Goal: Information Seeking & Learning: Learn about a topic

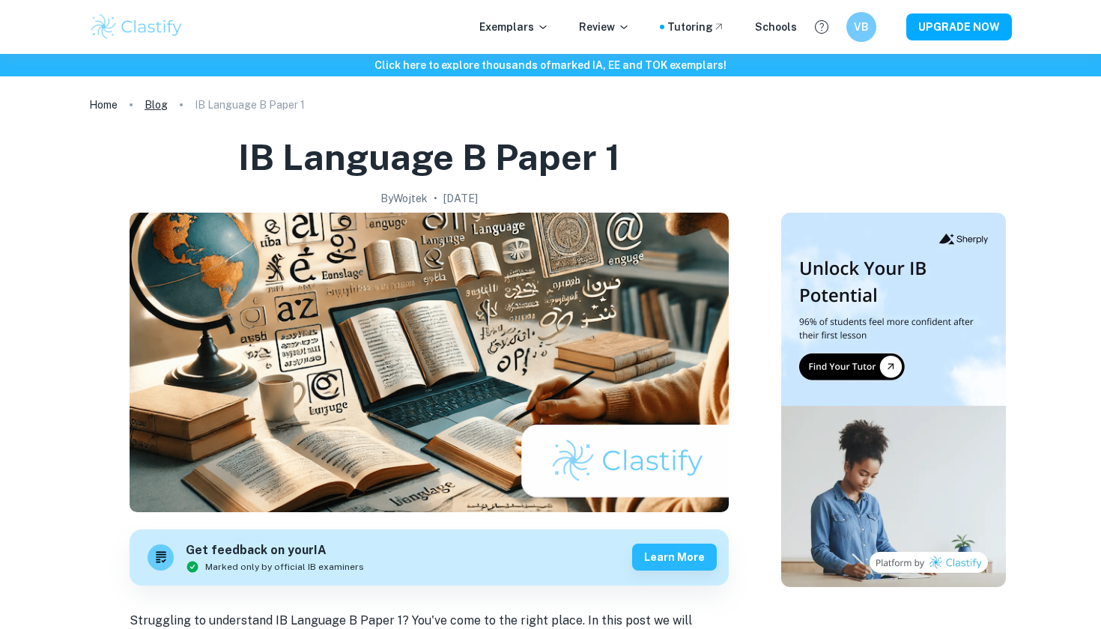
click at [157, 106] on link "Blog" at bounding box center [156, 104] width 23 height 21
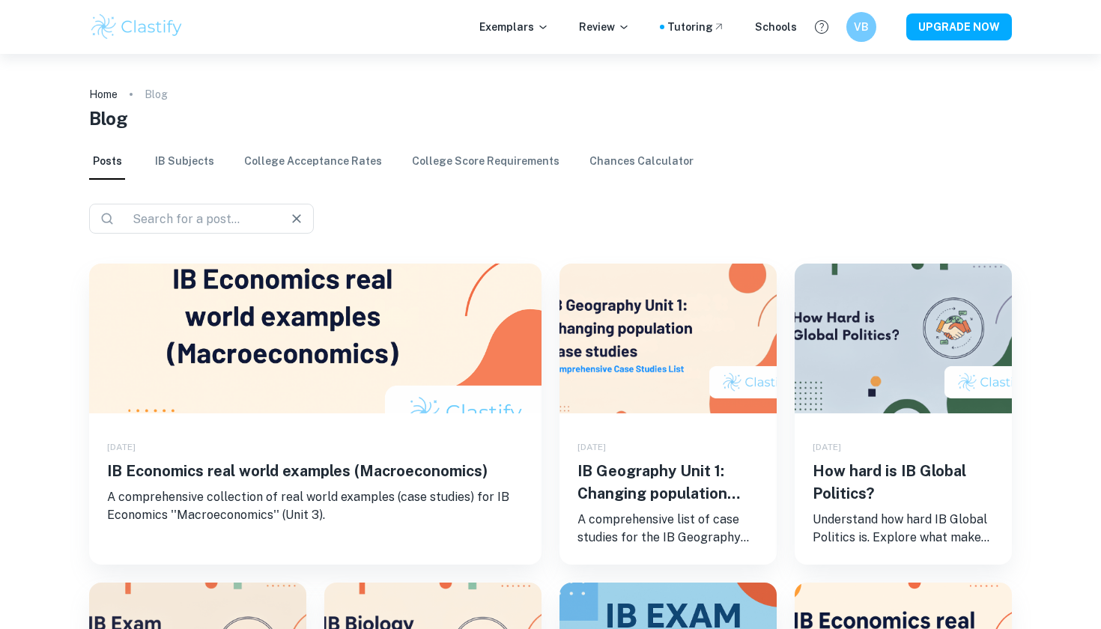
click at [228, 223] on input "text" at bounding box center [196, 218] width 139 height 21
type input "language and li"
click at [193, 166] on link "IB Subjects" at bounding box center [184, 162] width 59 height 36
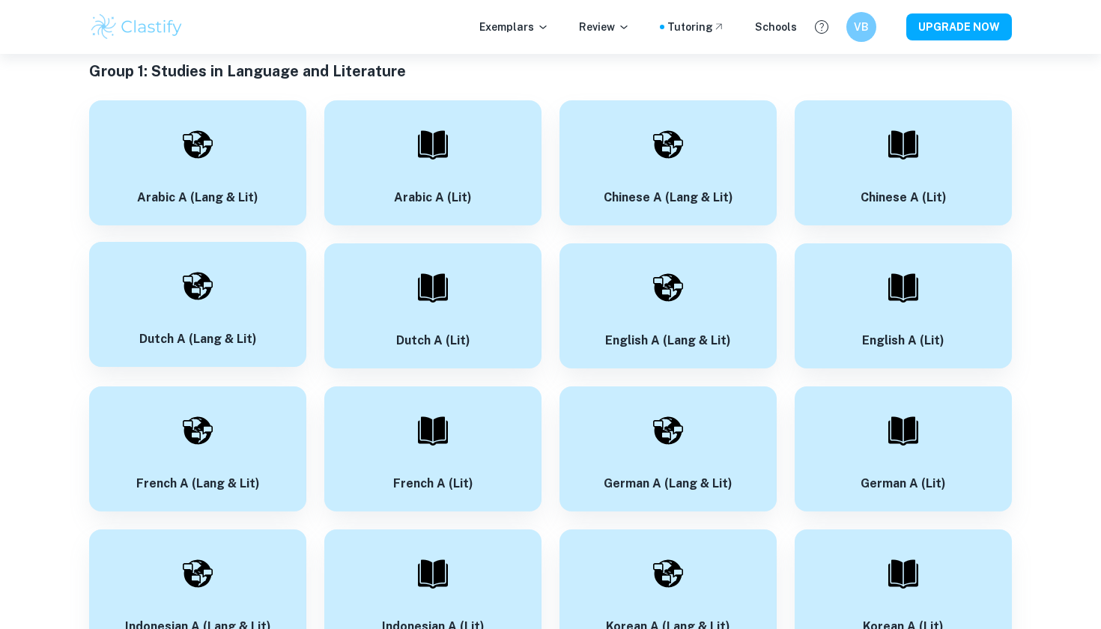
scroll to position [154, 0]
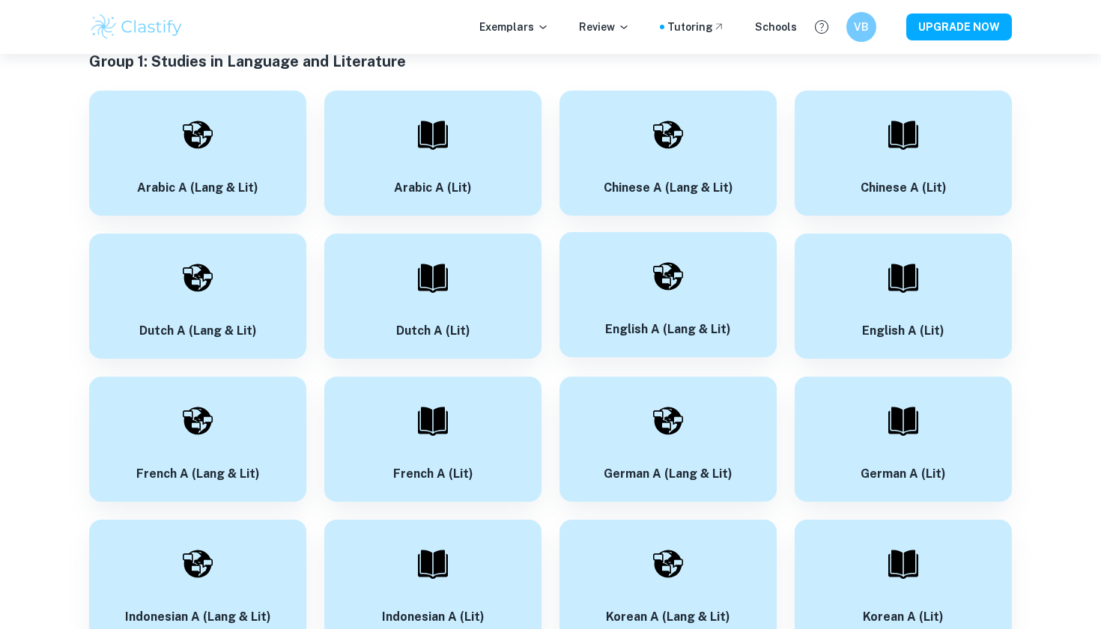
click at [730, 327] on h6 "English A (Lang & Lit)" at bounding box center [668, 330] width 126 height 19
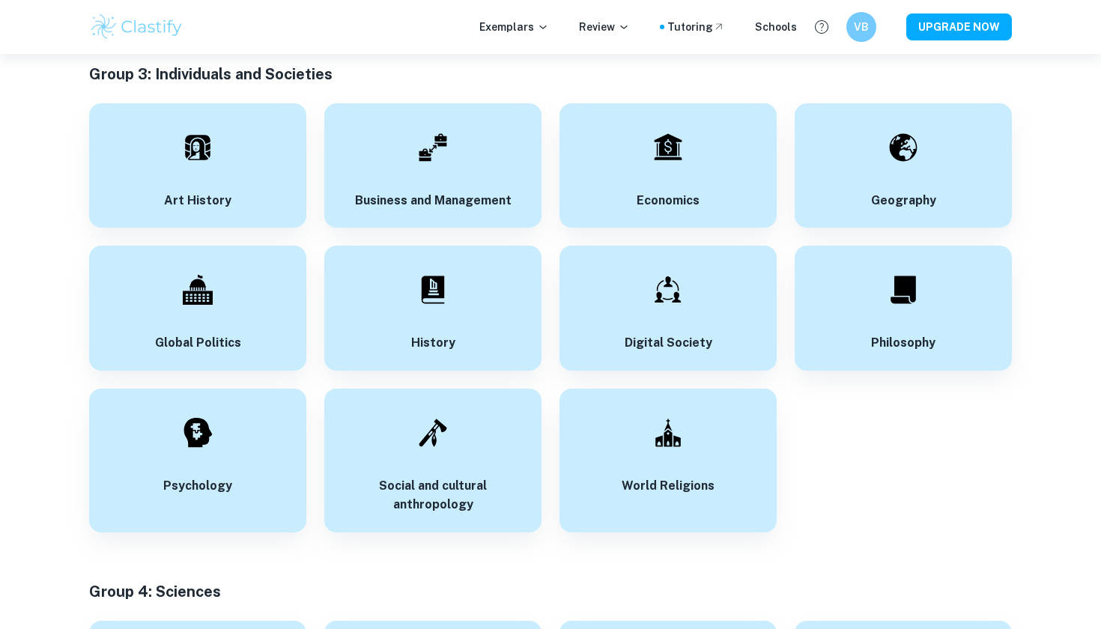
scroll to position [1999, 0]
click at [264, 402] on div "Psychology" at bounding box center [197, 459] width 217 height 144
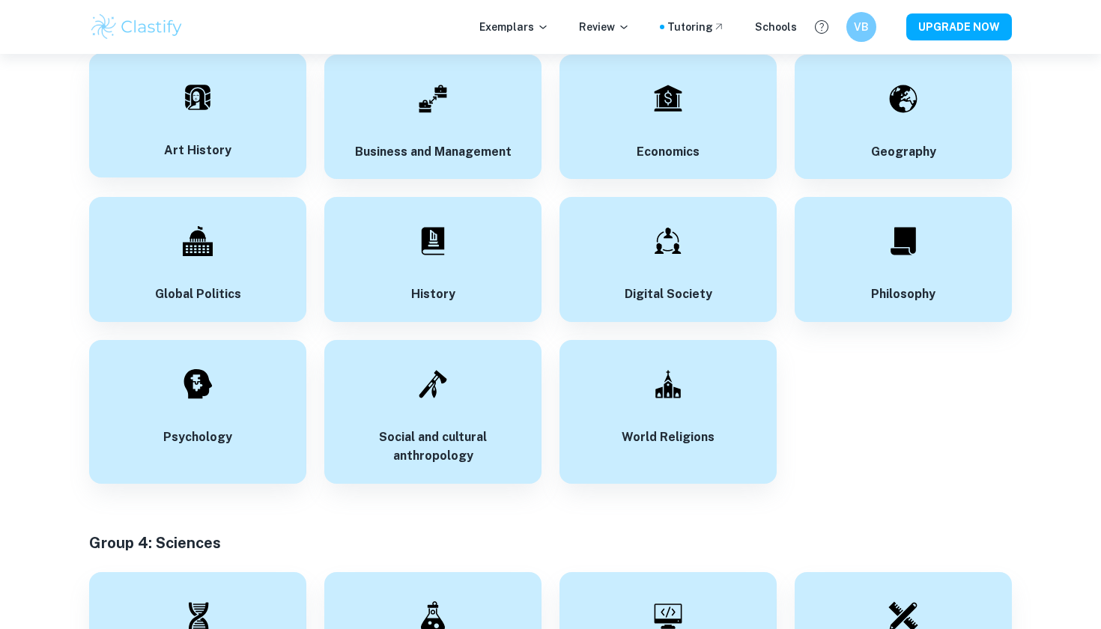
scroll to position [2046, 0]
click at [231, 129] on div "Art History" at bounding box center [197, 116] width 217 height 125
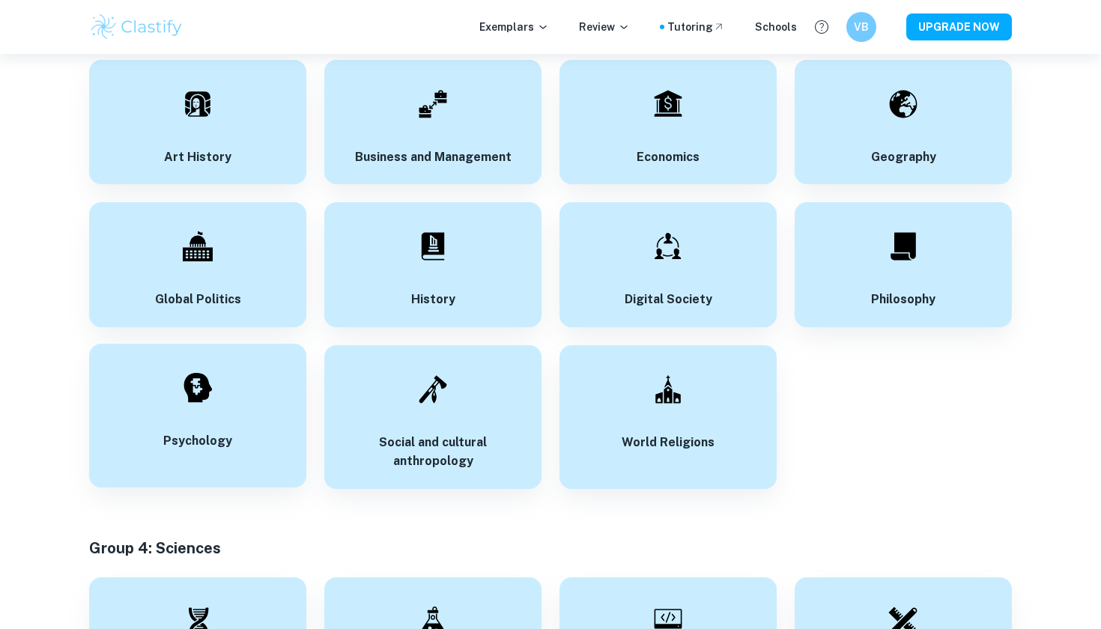
click at [243, 348] on div "Psychology" at bounding box center [197, 416] width 217 height 144
click at [846, 280] on div "Philosophy" at bounding box center [903, 263] width 217 height 125
click at [828, 108] on div "Geography" at bounding box center [903, 120] width 217 height 125
click at [399, 376] on div "Social and cultural anthropology" at bounding box center [432, 416] width 217 height 144
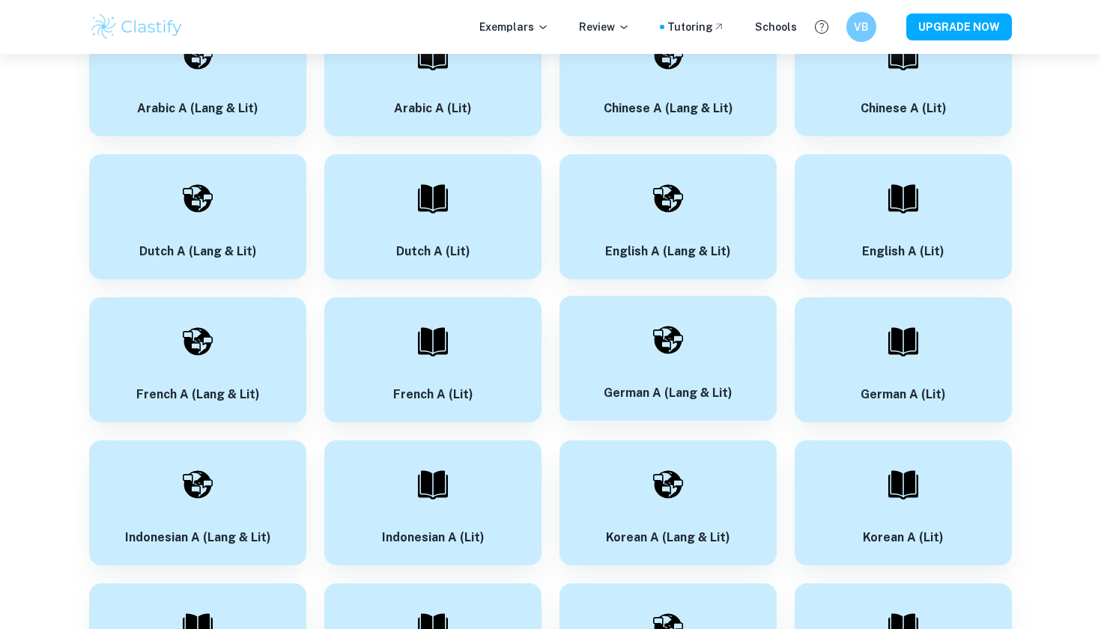
scroll to position [205, 0]
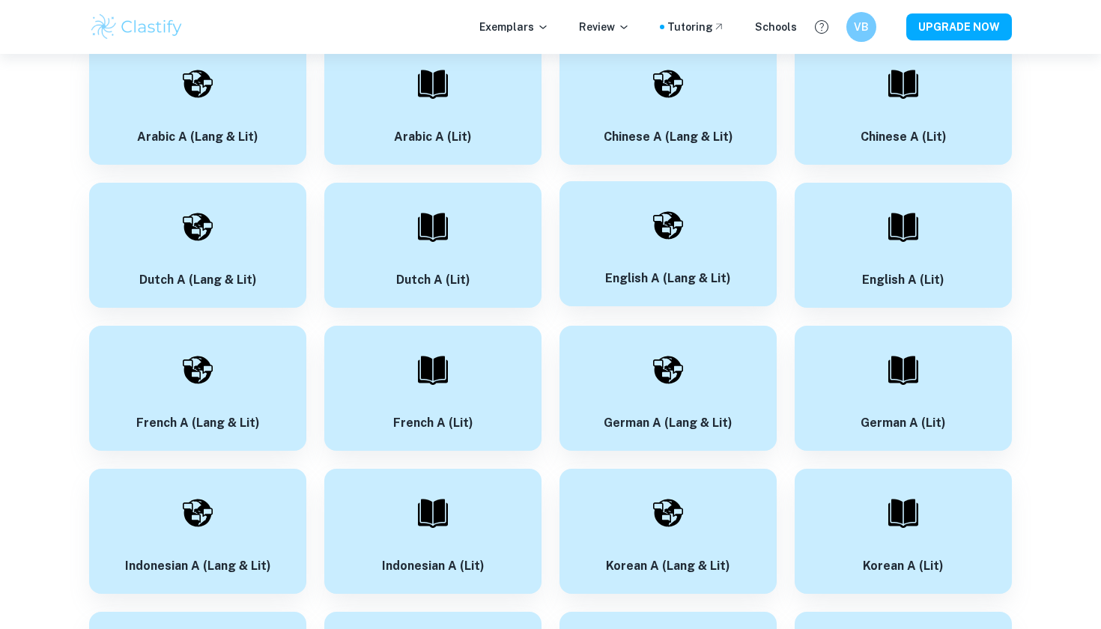
click at [631, 267] on div "English A (Lang & Lit)" at bounding box center [668, 243] width 217 height 125
click at [537, 25] on p "Exemplars" at bounding box center [514, 27] width 70 height 16
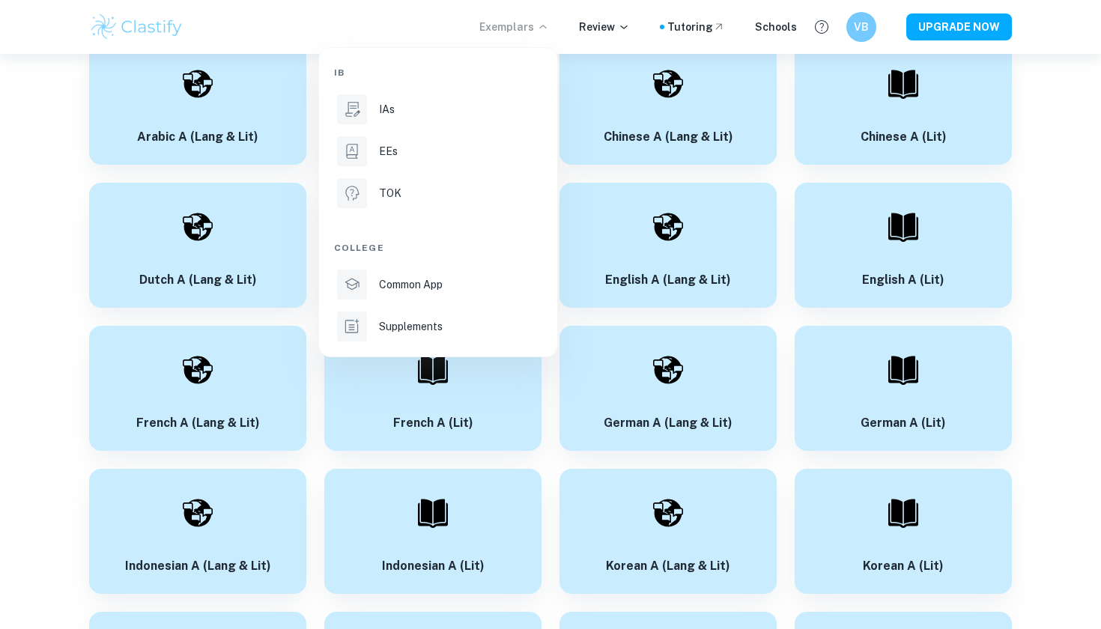
click at [620, 30] on div at bounding box center [550, 314] width 1101 height 629
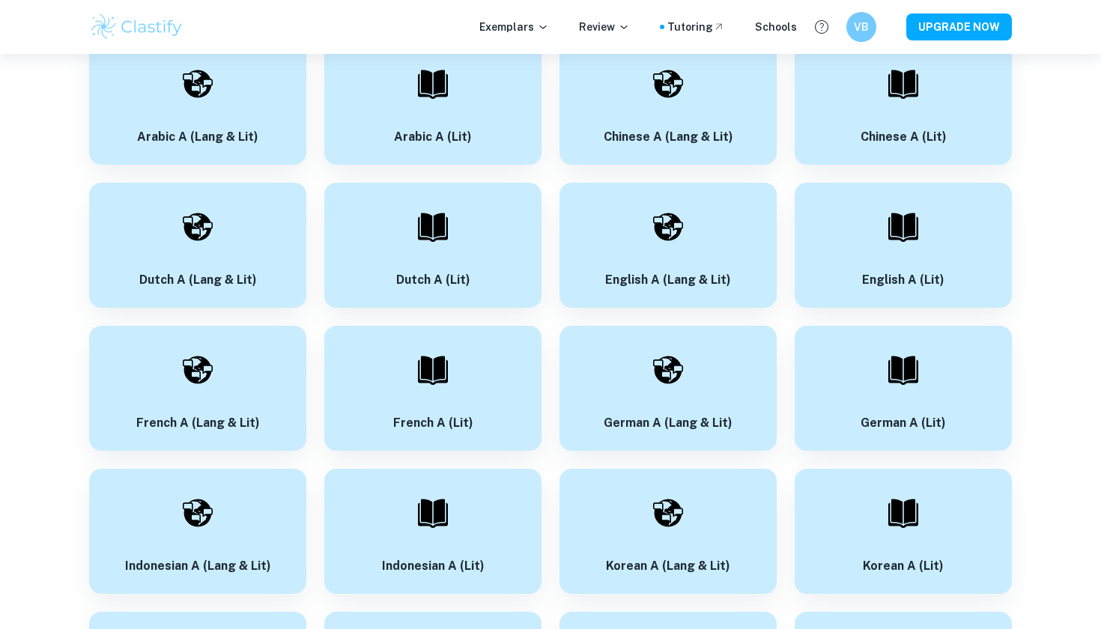
click at [620, 30] on p "Review" at bounding box center [604, 27] width 51 height 16
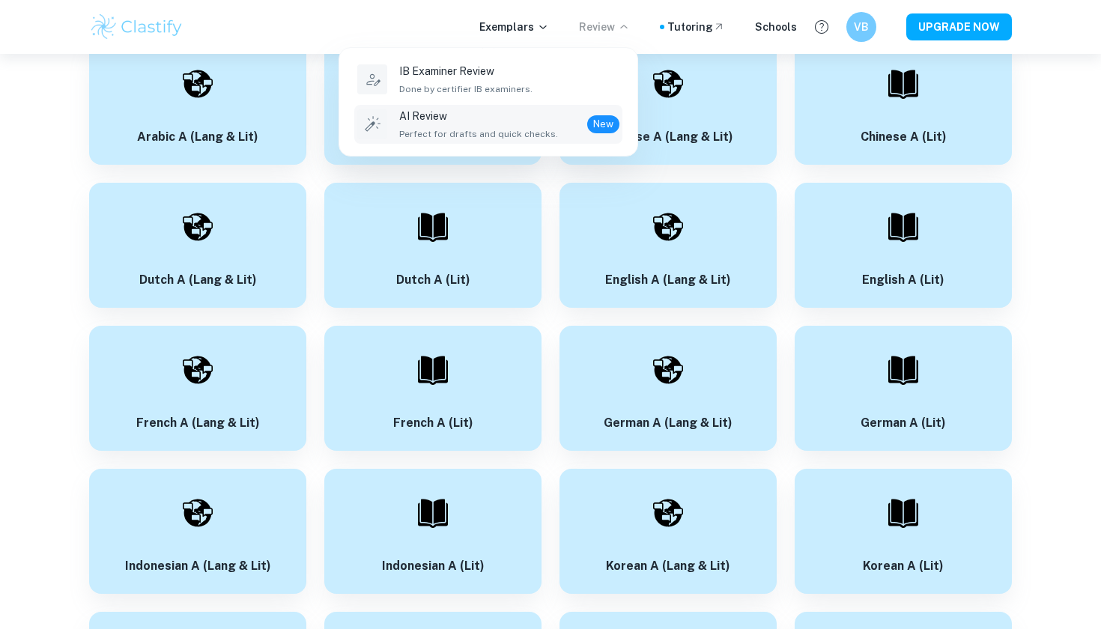
click at [537, 124] on p "AI Review" at bounding box center [478, 116] width 159 height 16
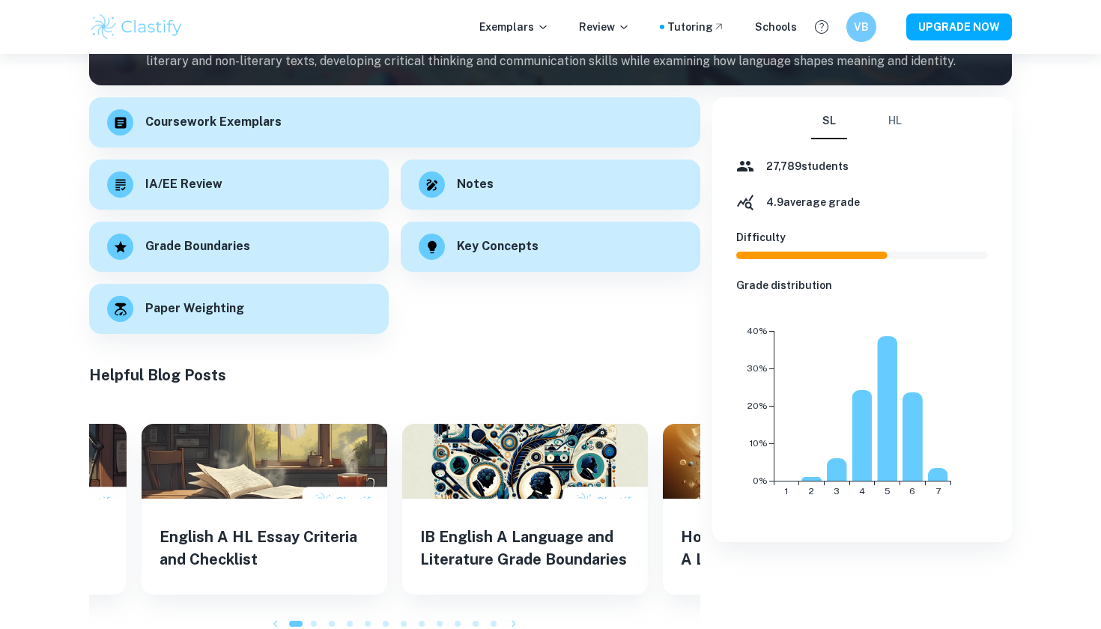
scroll to position [193, 0]
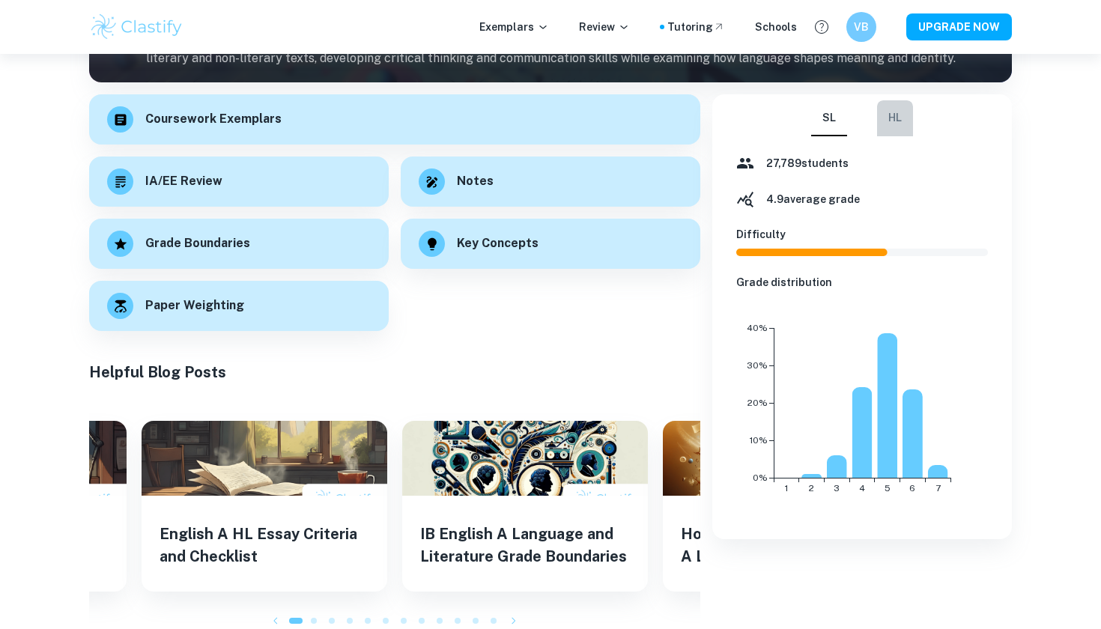
click at [879, 130] on button "HL" at bounding box center [895, 118] width 36 height 36
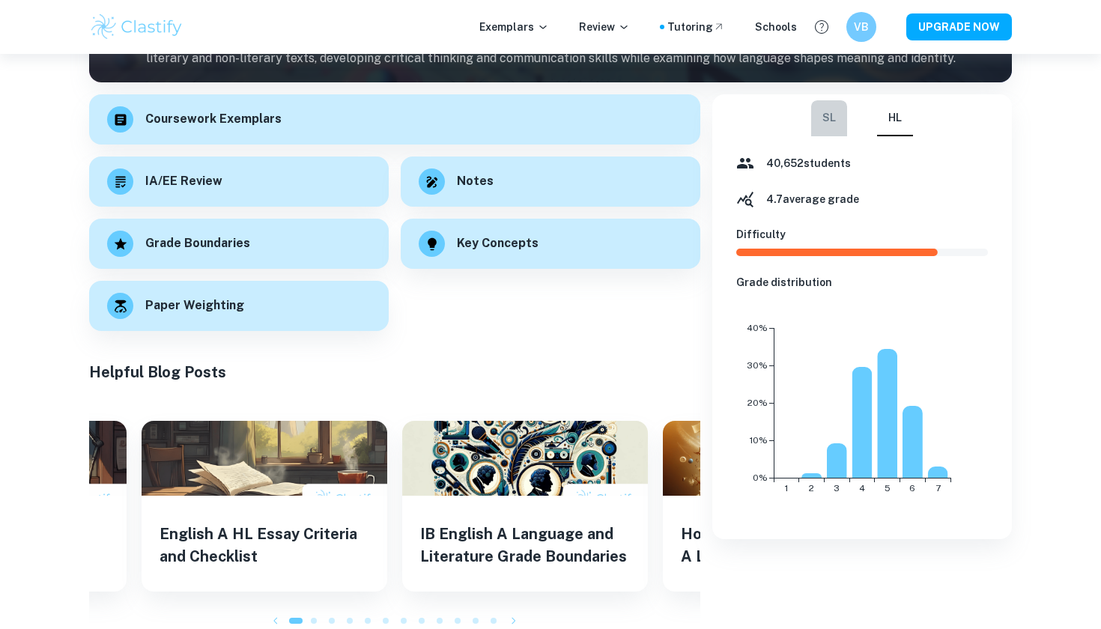
click at [839, 123] on button "SL" at bounding box center [829, 118] width 36 height 36
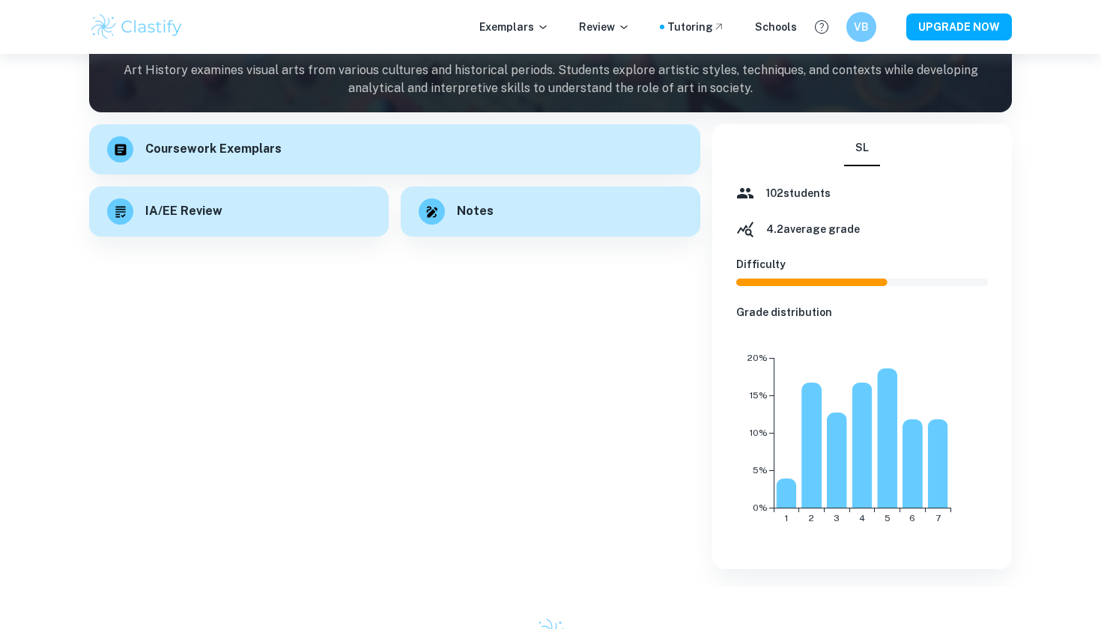
scroll to position [170, 0]
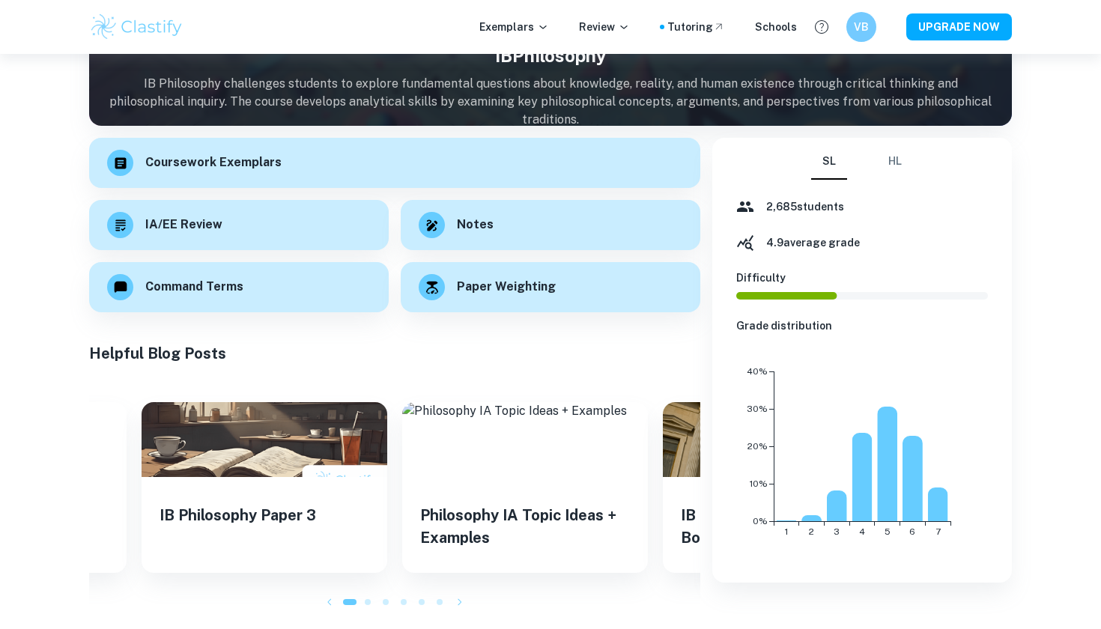
scroll to position [124, 0]
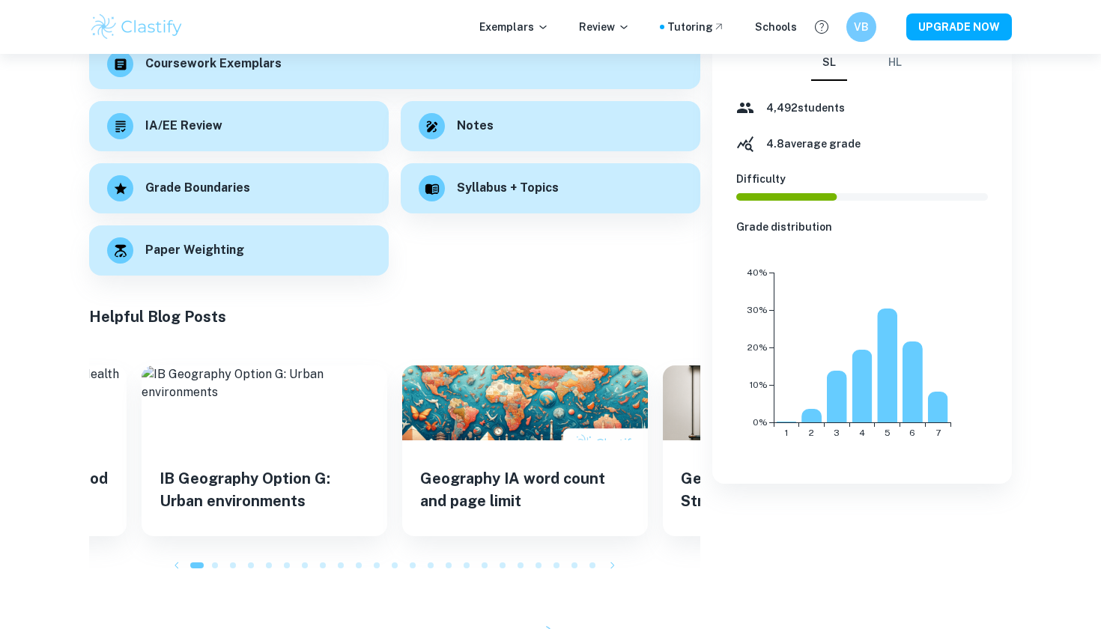
scroll to position [132, 0]
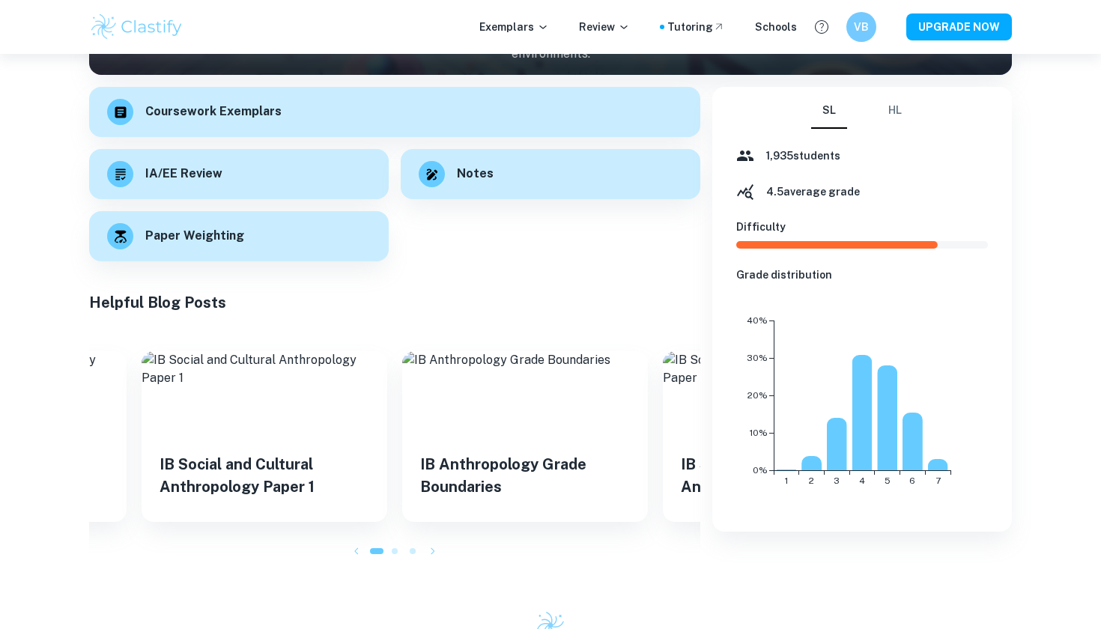
scroll to position [190, 0]
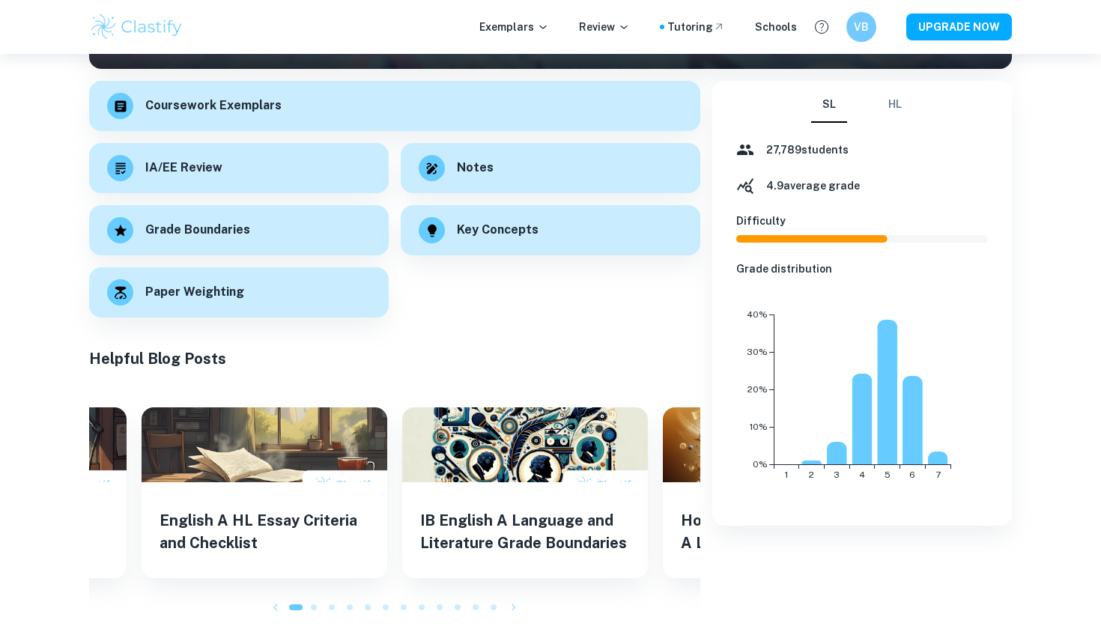
scroll to position [207, 0]
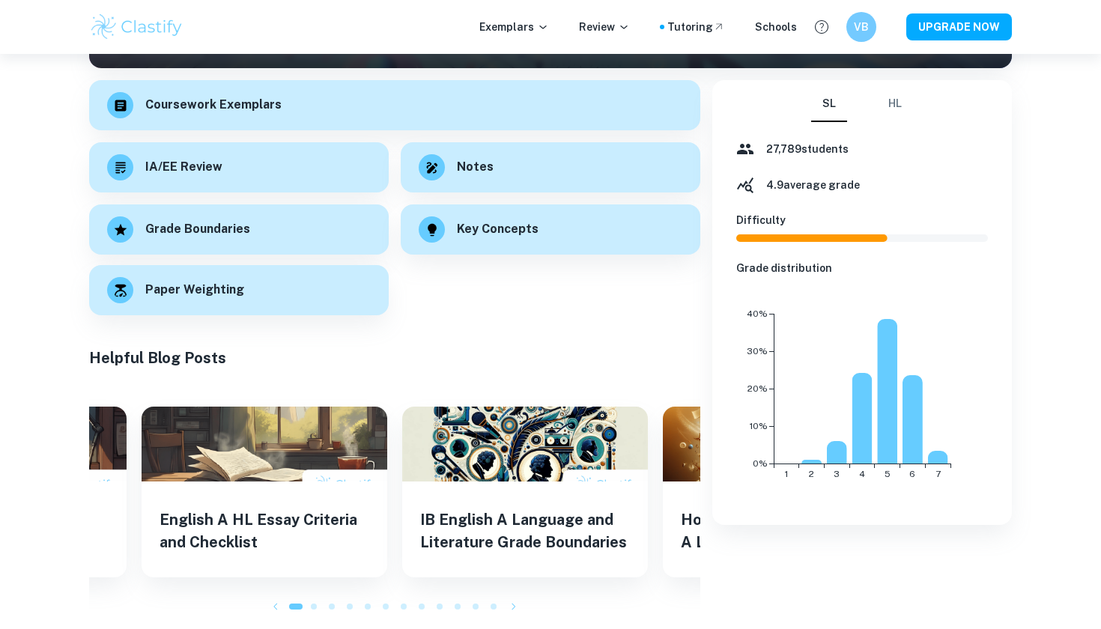
click at [340, 303] on div "Paper Weighting" at bounding box center [239, 290] width 300 height 50
click at [217, 112] on h6 "Coursework Exemplars" at bounding box center [213, 103] width 136 height 19
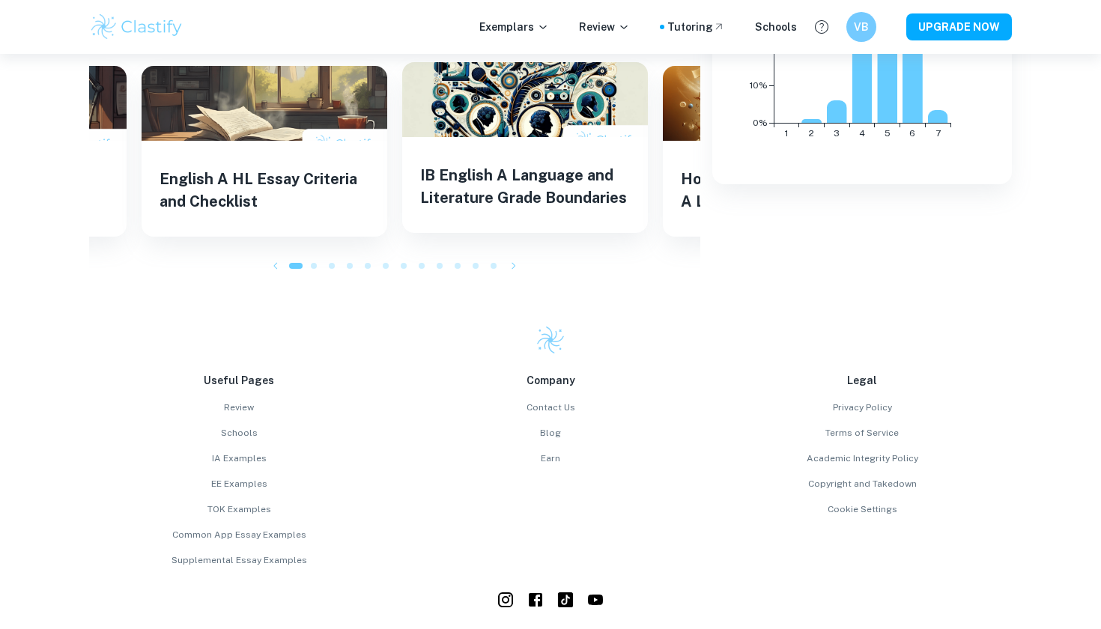
scroll to position [548, 0]
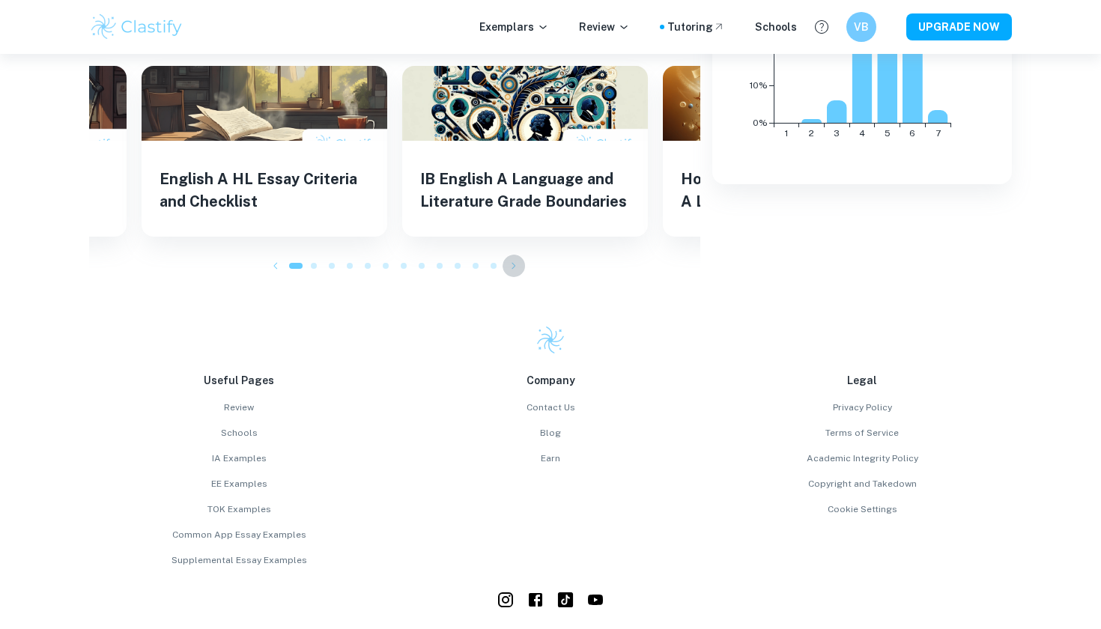
click at [514, 263] on icon "button" at bounding box center [513, 265] width 15 height 15
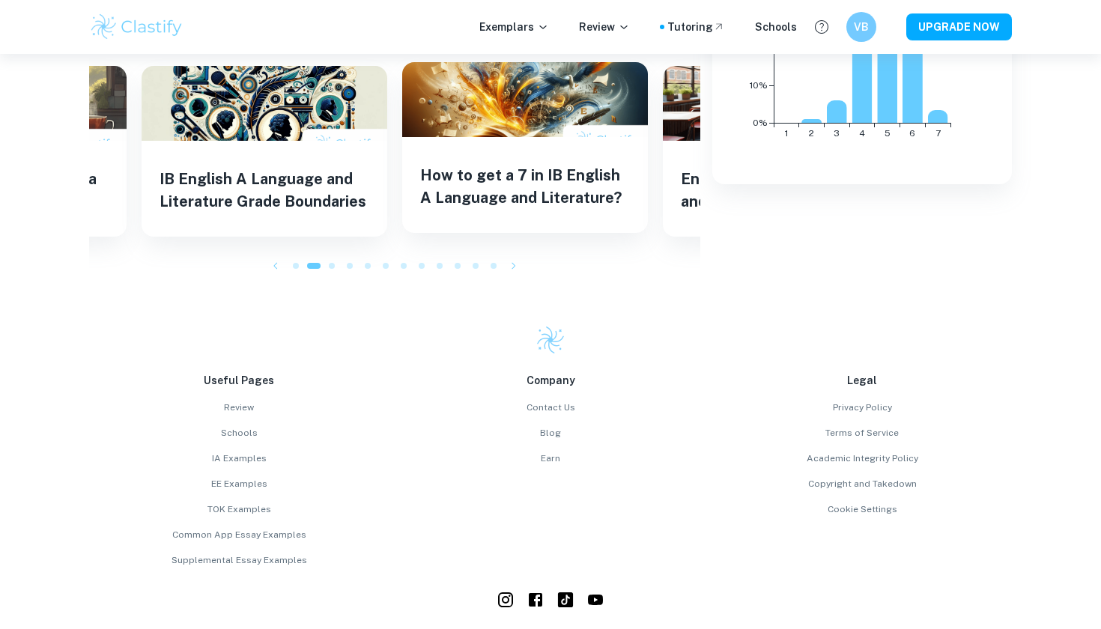
click at [524, 206] on h5 "How to get a 7 in IB English A Language and Literature?" at bounding box center [525, 186] width 210 height 45
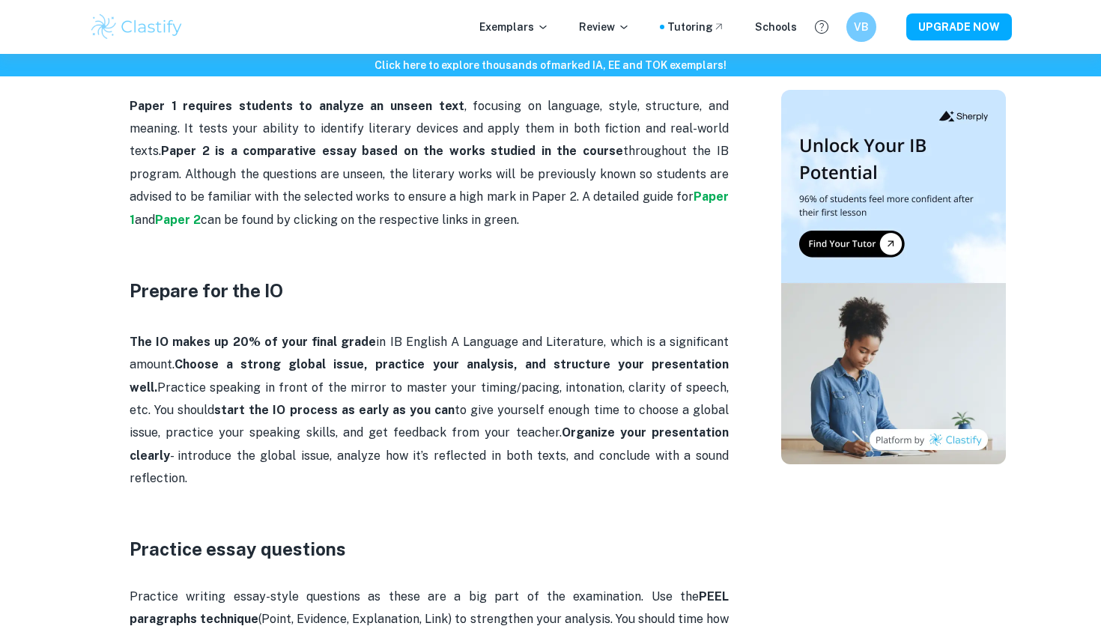
scroll to position [1834, 0]
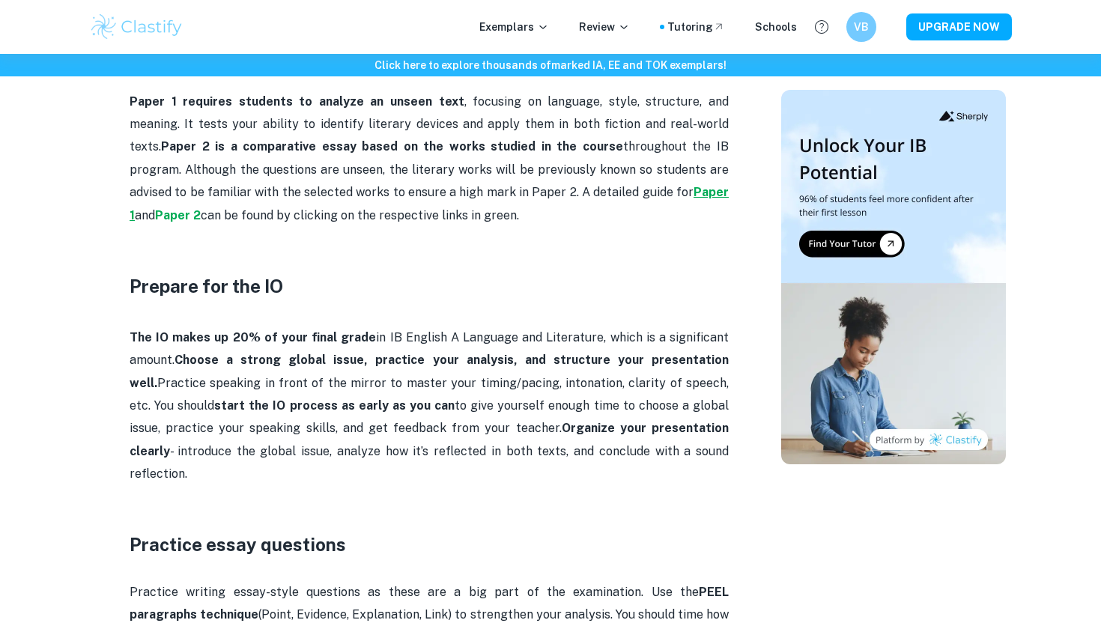
click at [571, 185] on strong "Paper 1" at bounding box center [429, 203] width 599 height 37
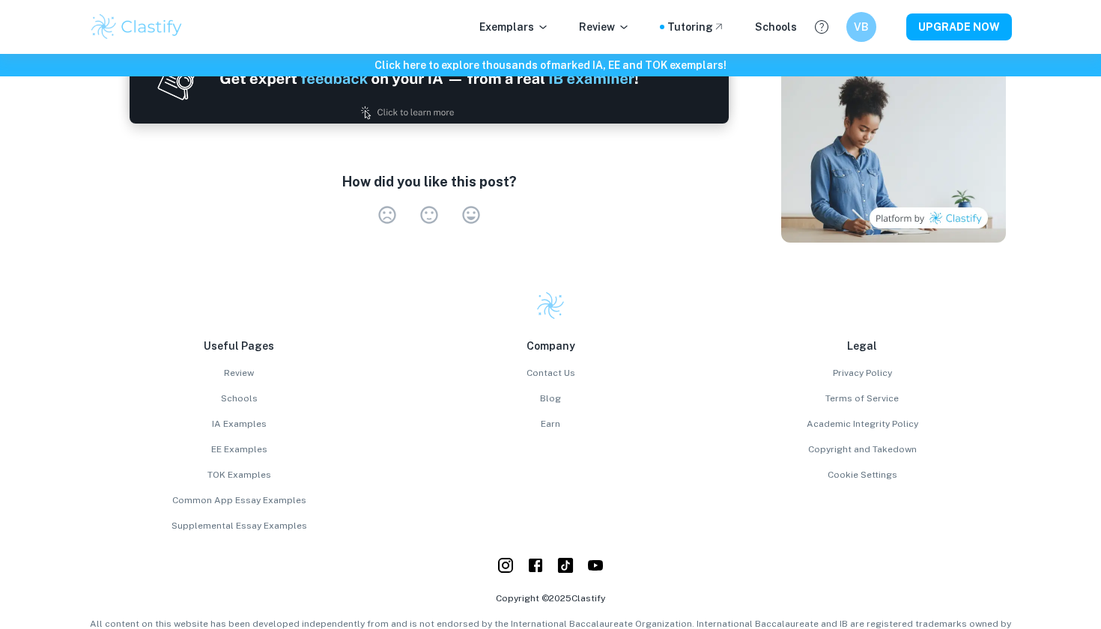
scroll to position [2892, 0]
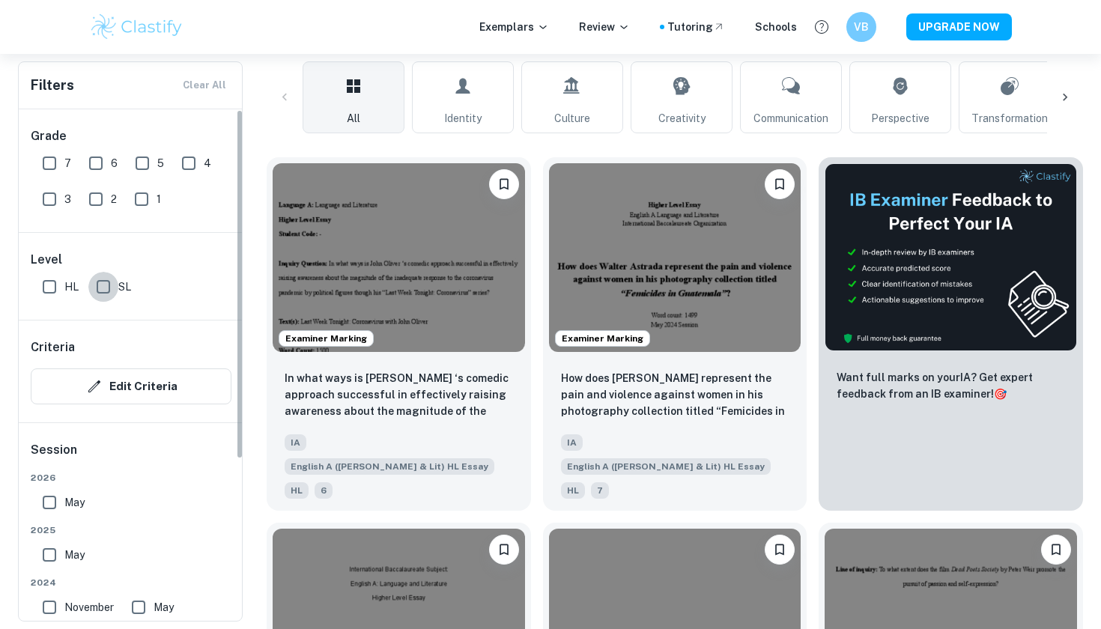
click at [115, 288] on input "SL" at bounding box center [103, 287] width 30 height 30
checkbox input "true"
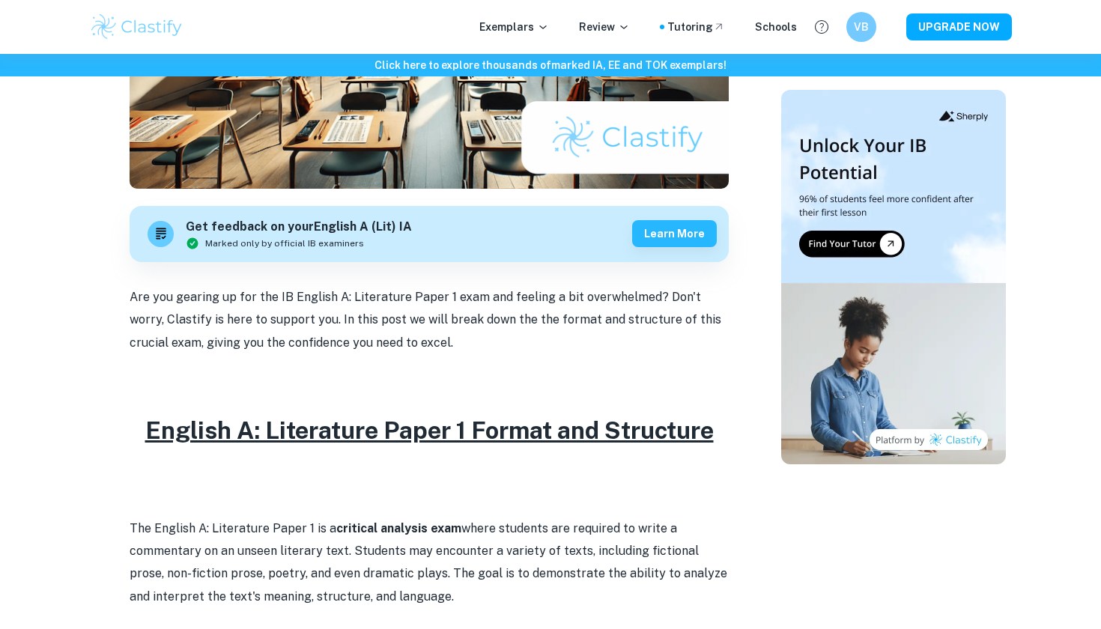
scroll to position [273, 0]
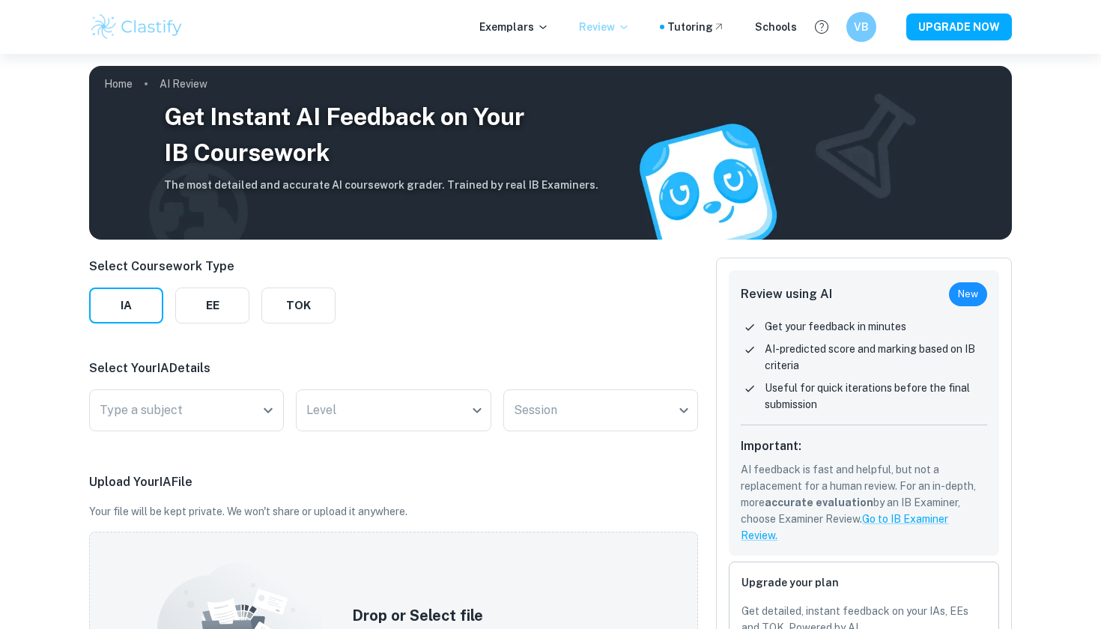
click at [619, 28] on p "Review" at bounding box center [604, 27] width 51 height 16
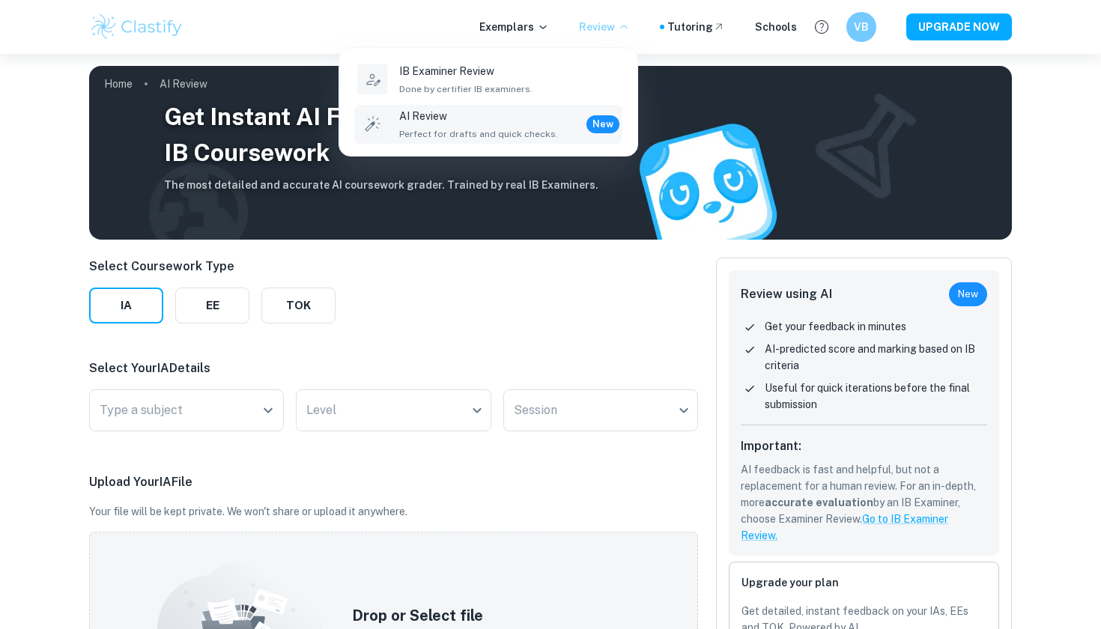
click at [679, 34] on div at bounding box center [550, 314] width 1101 height 629
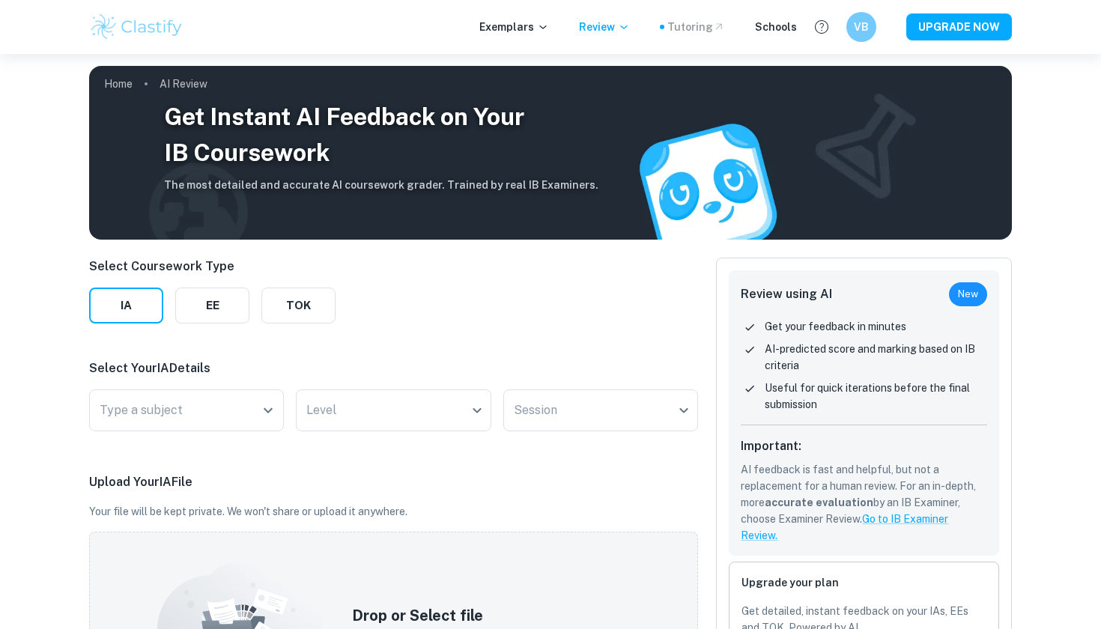
click at [700, 27] on div "Tutoring" at bounding box center [696, 27] width 58 height 16
